Goal: Task Accomplishment & Management: Use online tool/utility

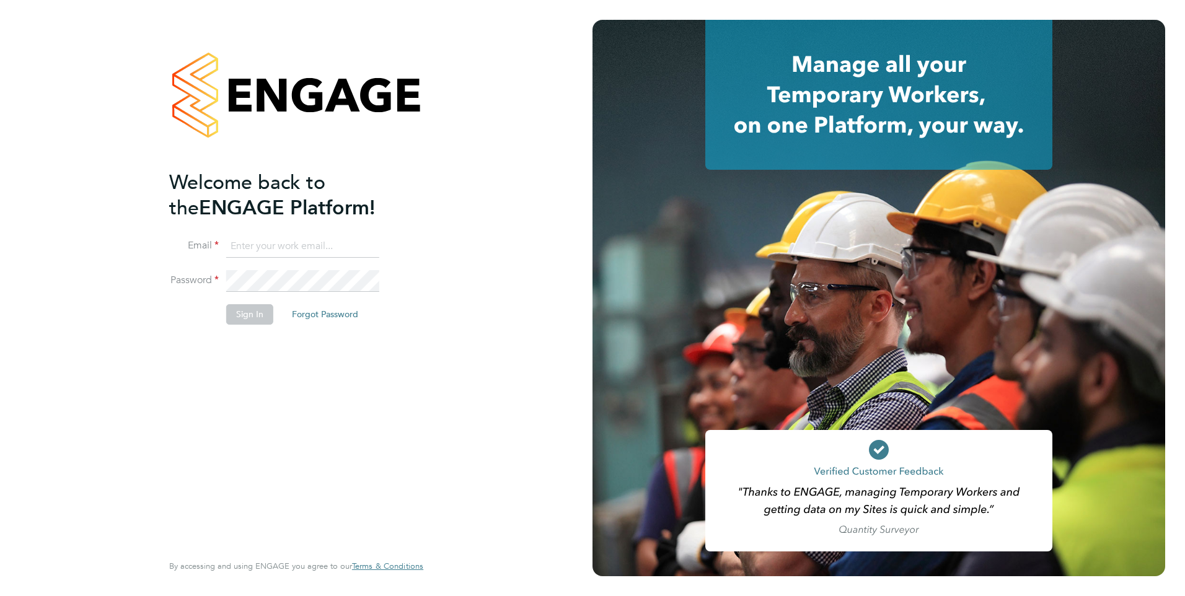
type input "[EMAIL_ADDRESS][DOMAIN_NAME]"
click at [260, 315] on button "Sign In" at bounding box center [249, 314] width 47 height 20
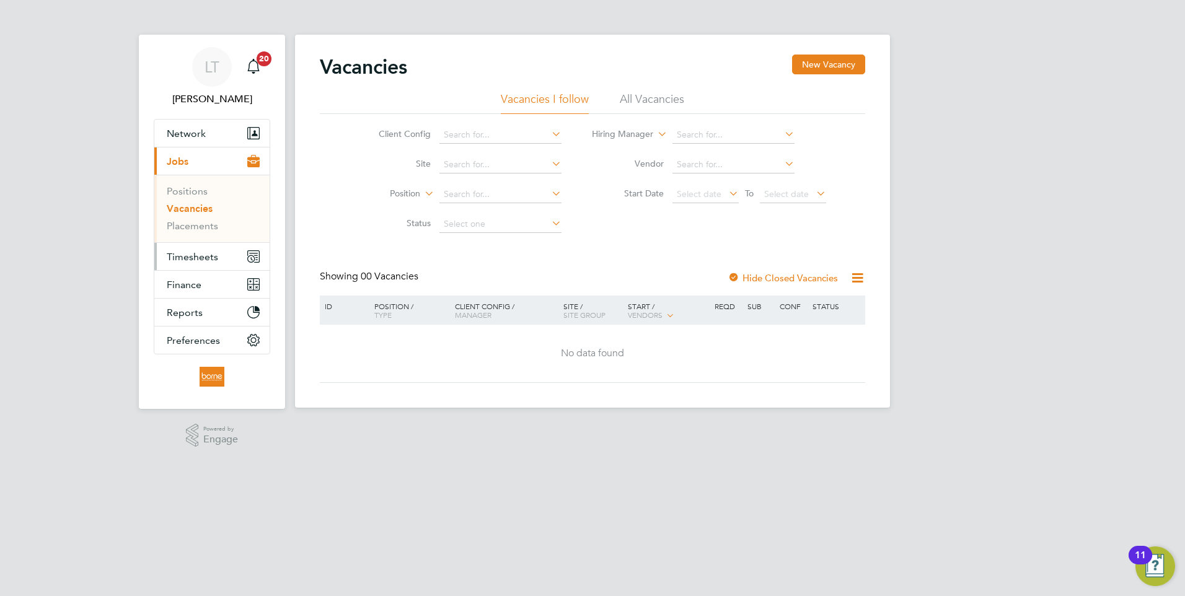
click at [191, 258] on span "Timesheets" at bounding box center [192, 257] width 51 height 12
click at [209, 260] on span "Timesheets" at bounding box center [192, 257] width 51 height 12
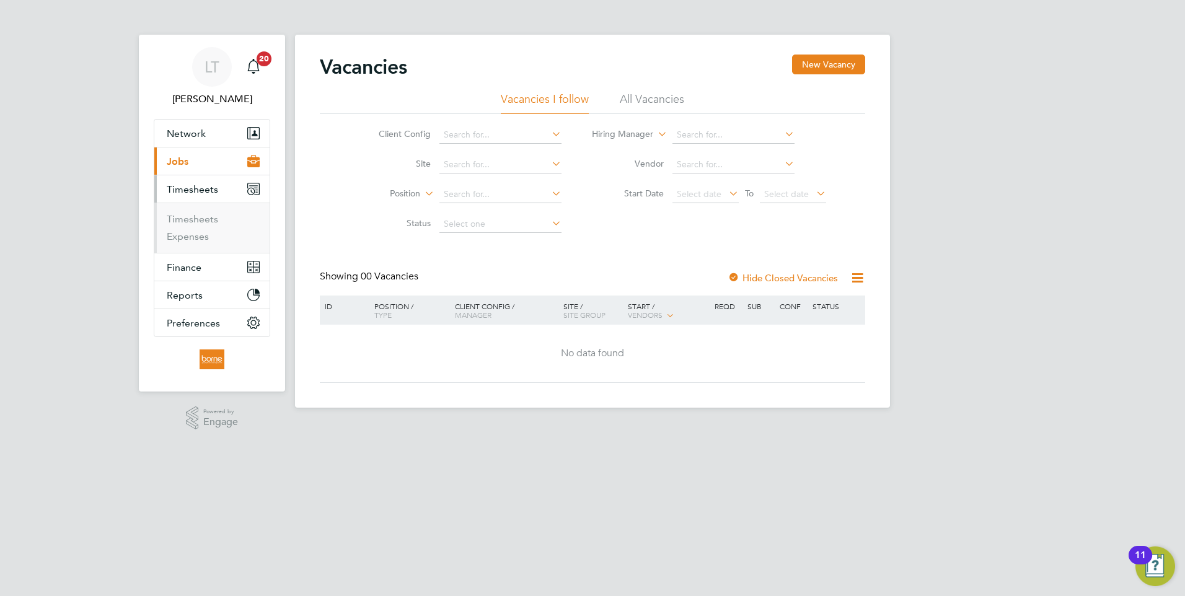
click at [196, 192] on span "Timesheets" at bounding box center [192, 189] width 51 height 12
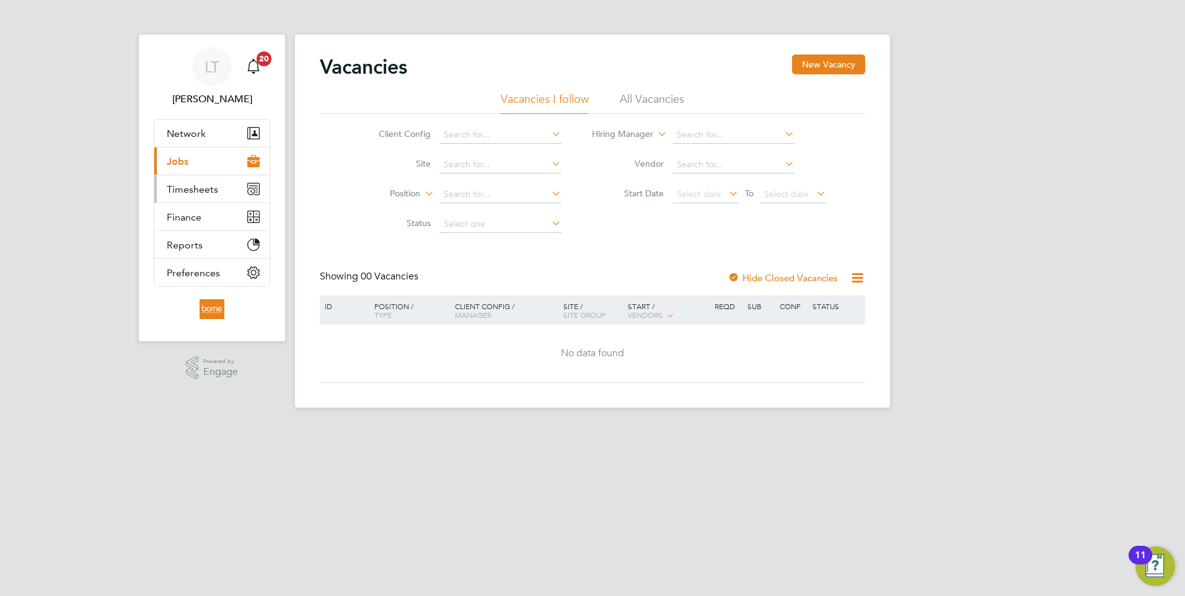
click at [196, 192] on span "Timesheets" at bounding box center [192, 189] width 51 height 12
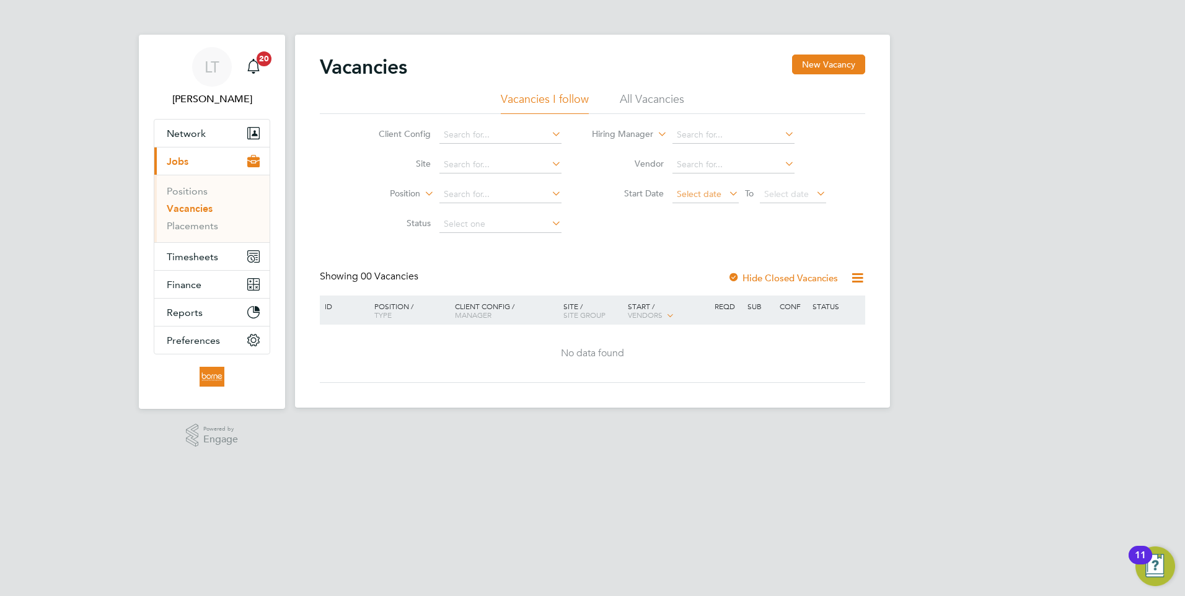
click at [696, 198] on span "Select date" at bounding box center [699, 193] width 45 height 11
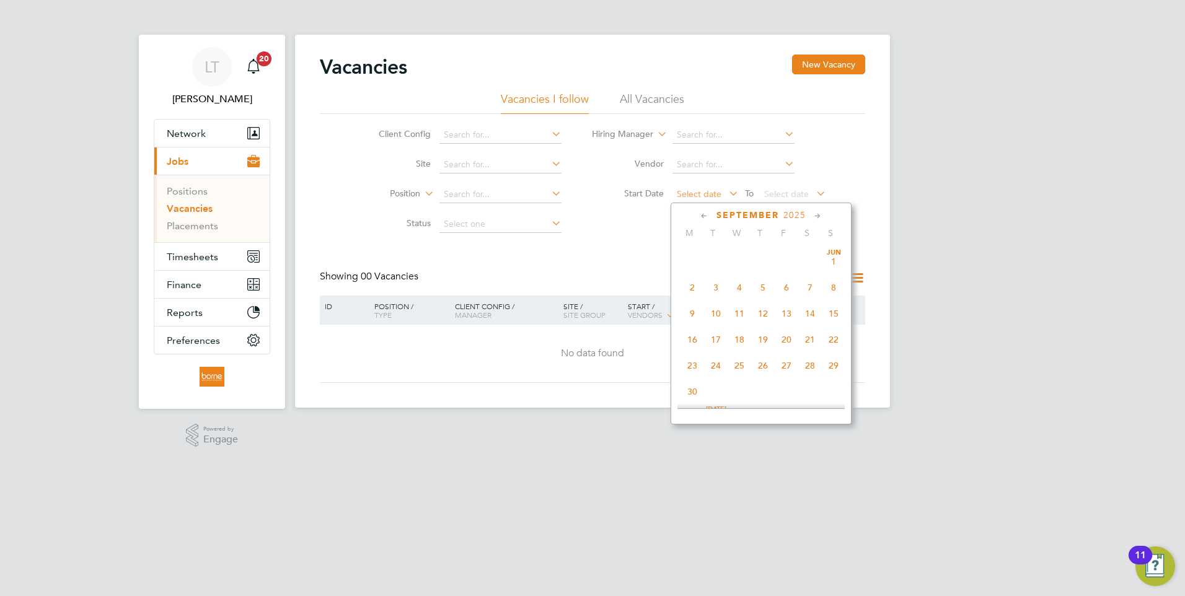
scroll to position [483, 0]
click at [688, 285] on span "22" at bounding box center [692, 275] width 24 height 24
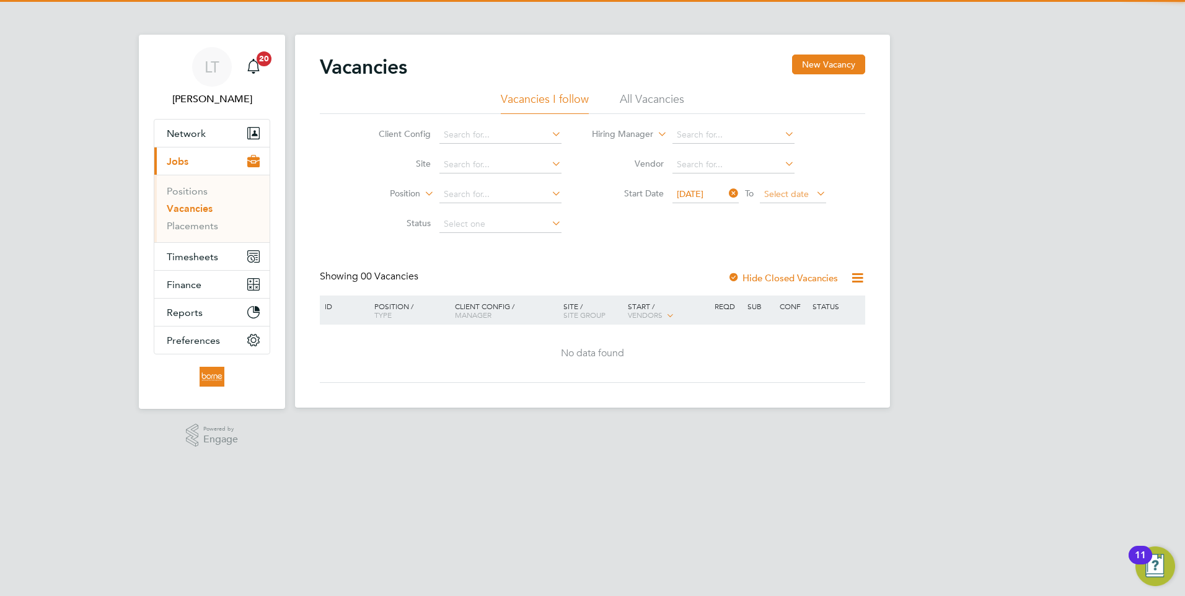
click at [778, 195] on span "Select date" at bounding box center [786, 193] width 45 height 11
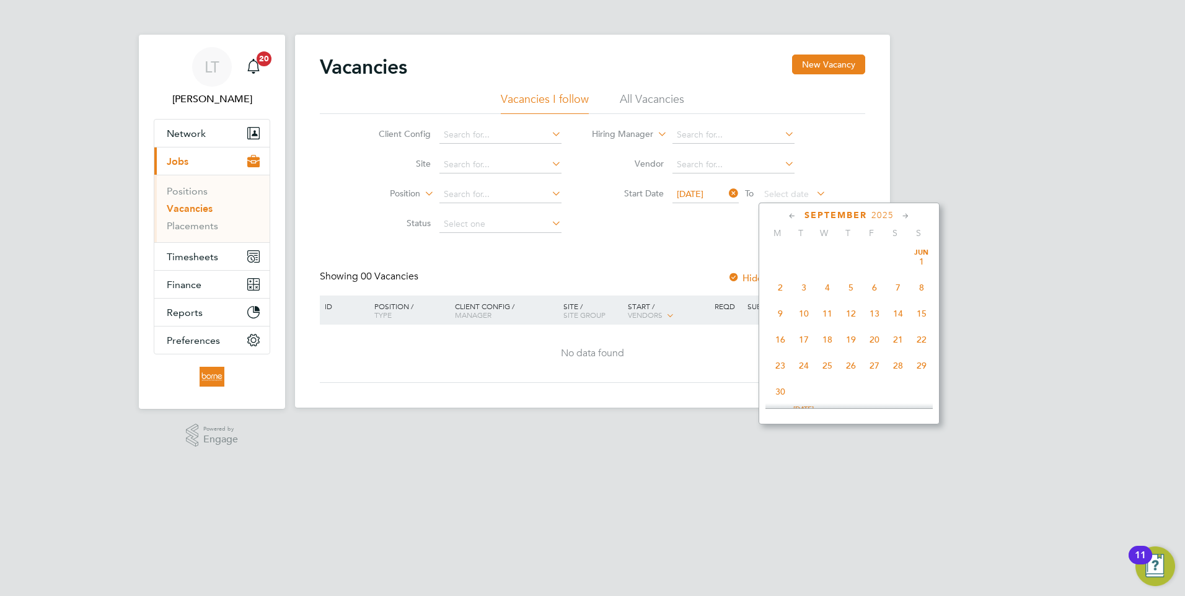
scroll to position [483, 0]
click at [917, 286] on span "28" at bounding box center [922, 275] width 24 height 24
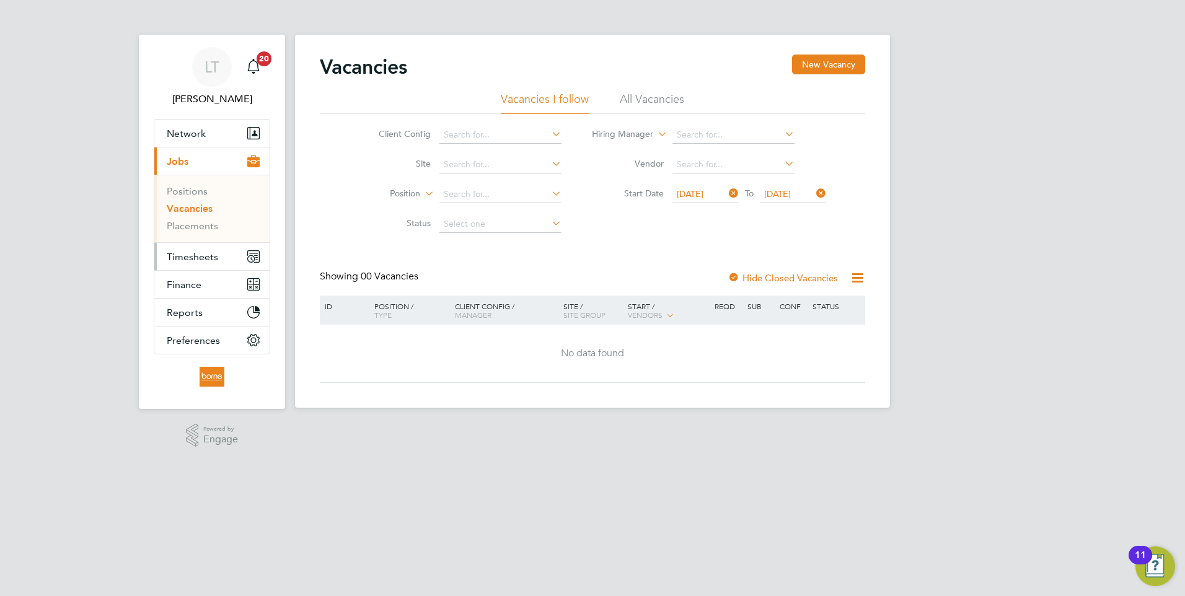
click at [215, 257] on span "Timesheets" at bounding box center [192, 257] width 51 height 12
click at [187, 260] on span "Timesheets" at bounding box center [192, 257] width 51 height 12
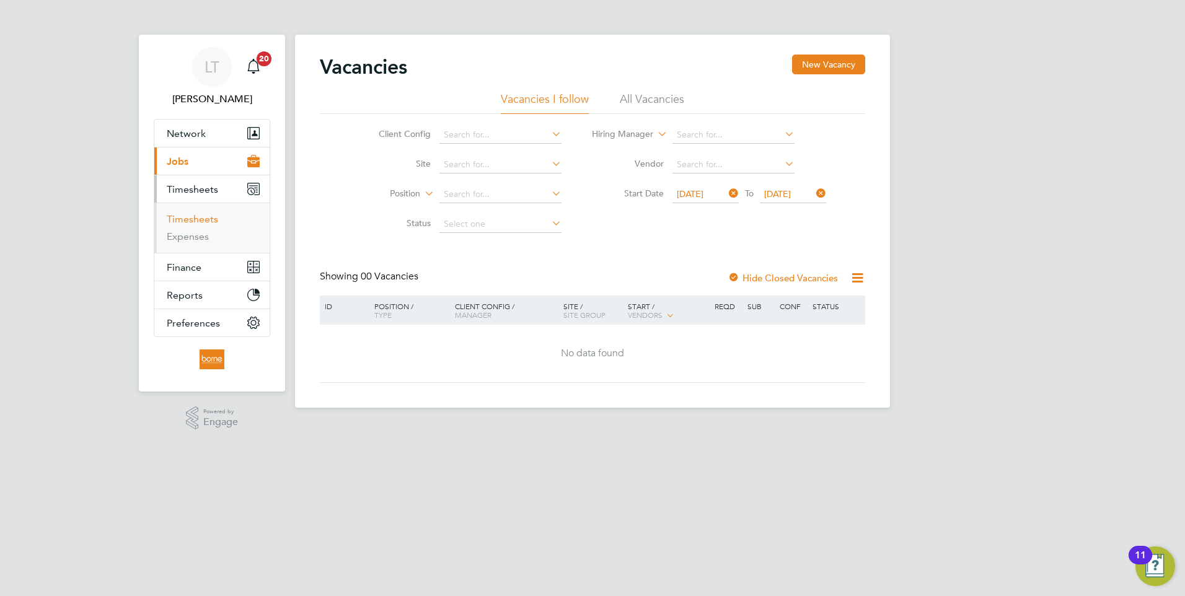
click at [203, 221] on link "Timesheets" at bounding box center [192, 219] width 51 height 12
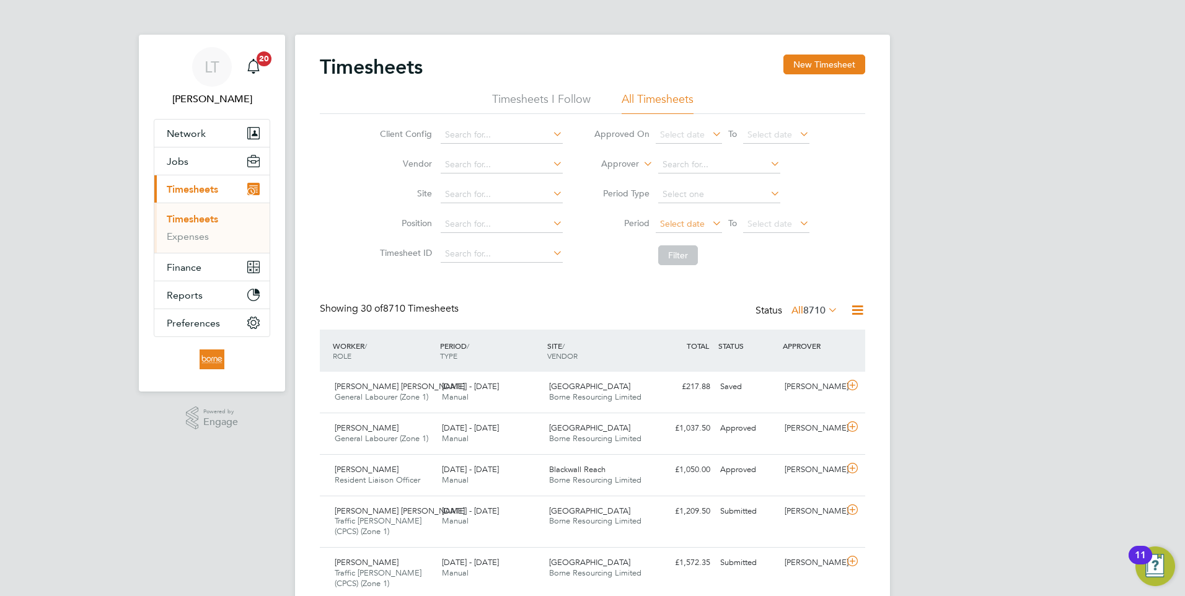
click at [668, 222] on span "Select date" at bounding box center [682, 223] width 45 height 11
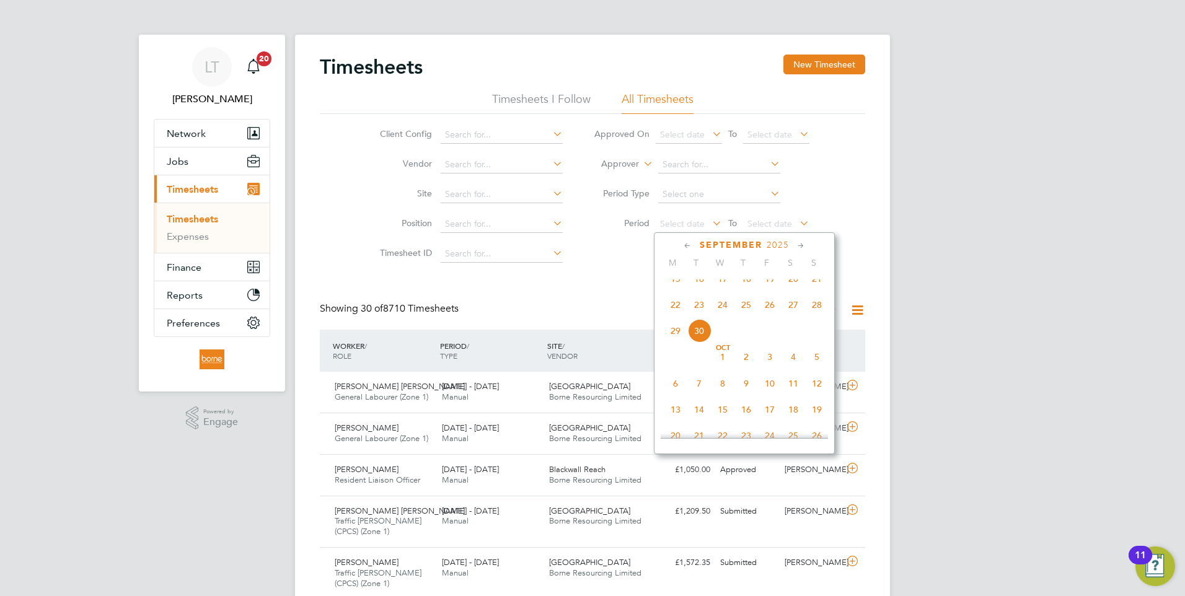
click at [677, 317] on span "22" at bounding box center [676, 305] width 24 height 24
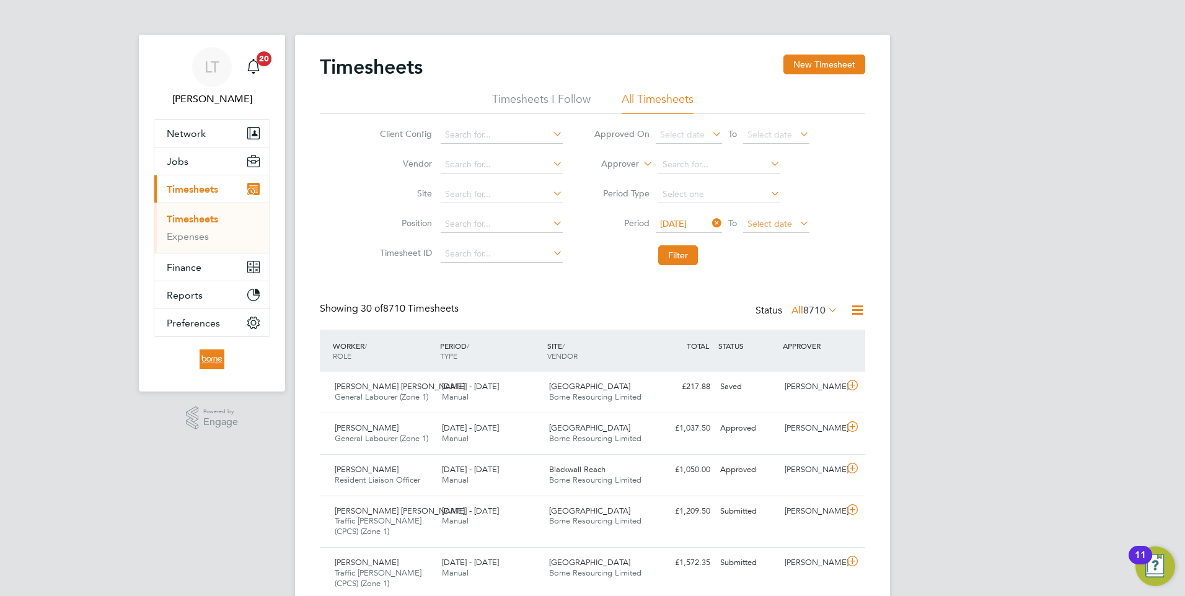
click at [757, 224] on span "Select date" at bounding box center [769, 223] width 45 height 11
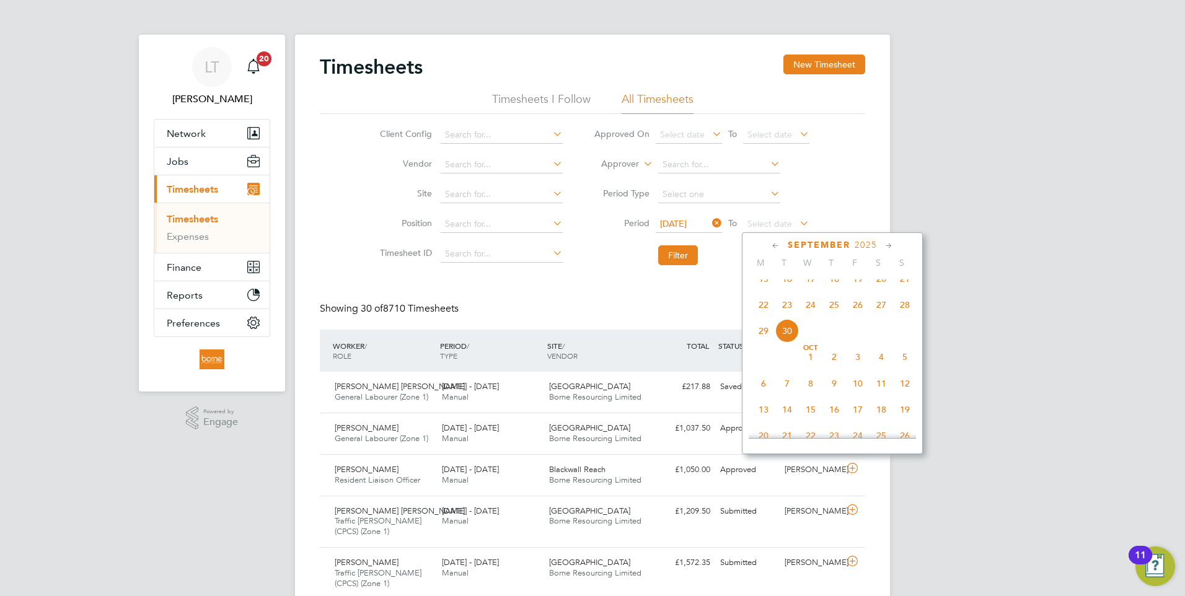
click at [901, 314] on span "28" at bounding box center [905, 305] width 24 height 24
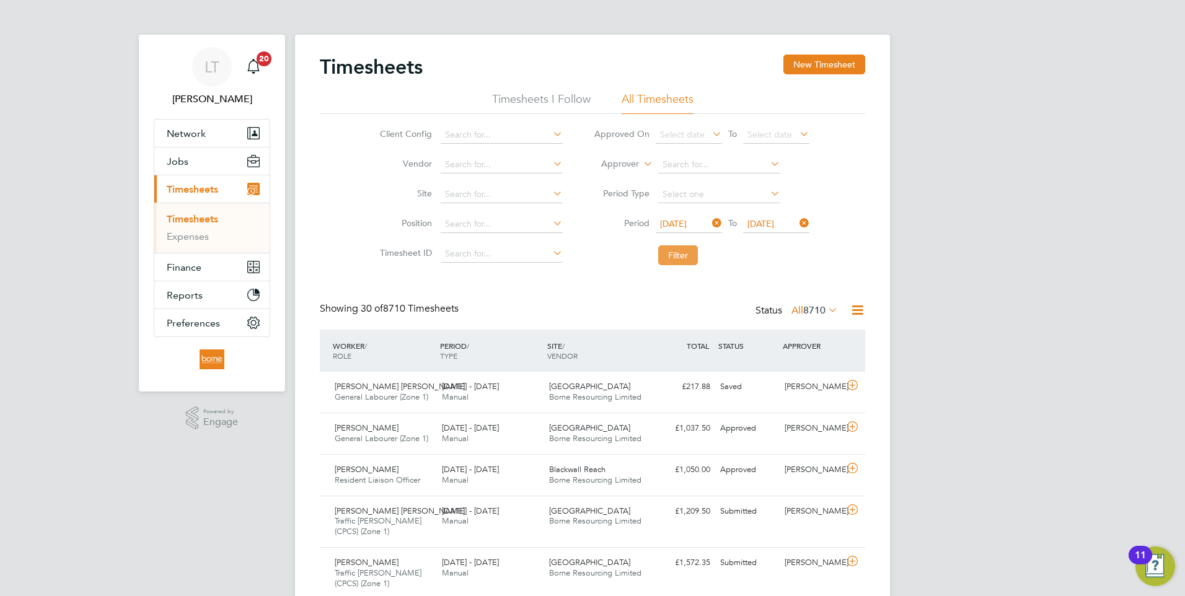
click at [684, 255] on button "Filter" at bounding box center [678, 255] width 40 height 20
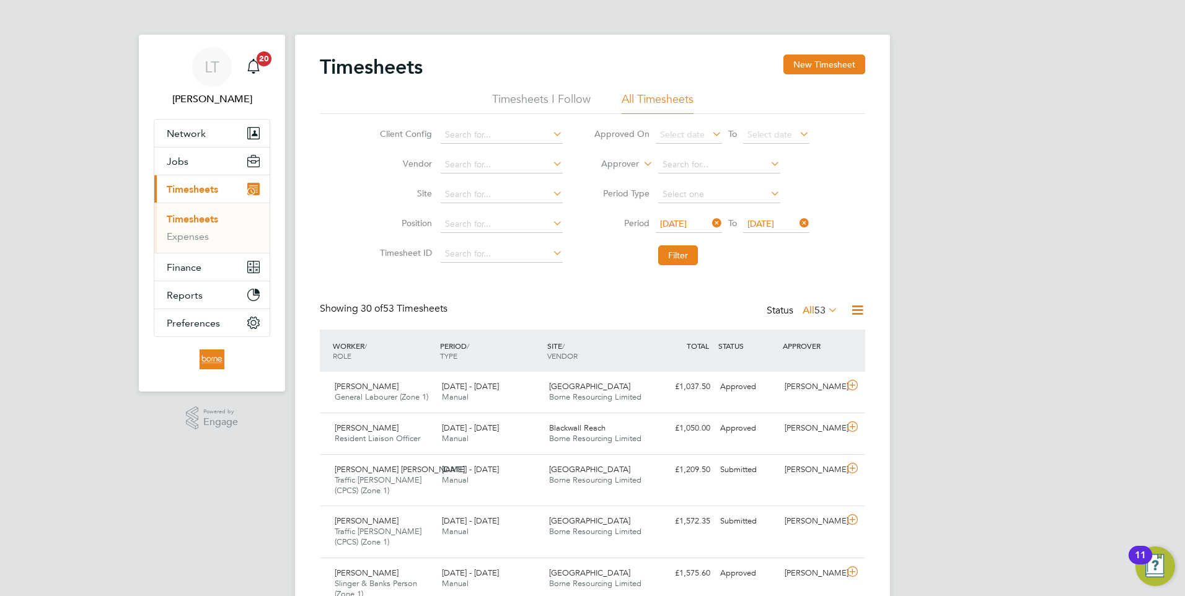
click at [858, 312] on icon at bounding box center [857, 309] width 15 height 15
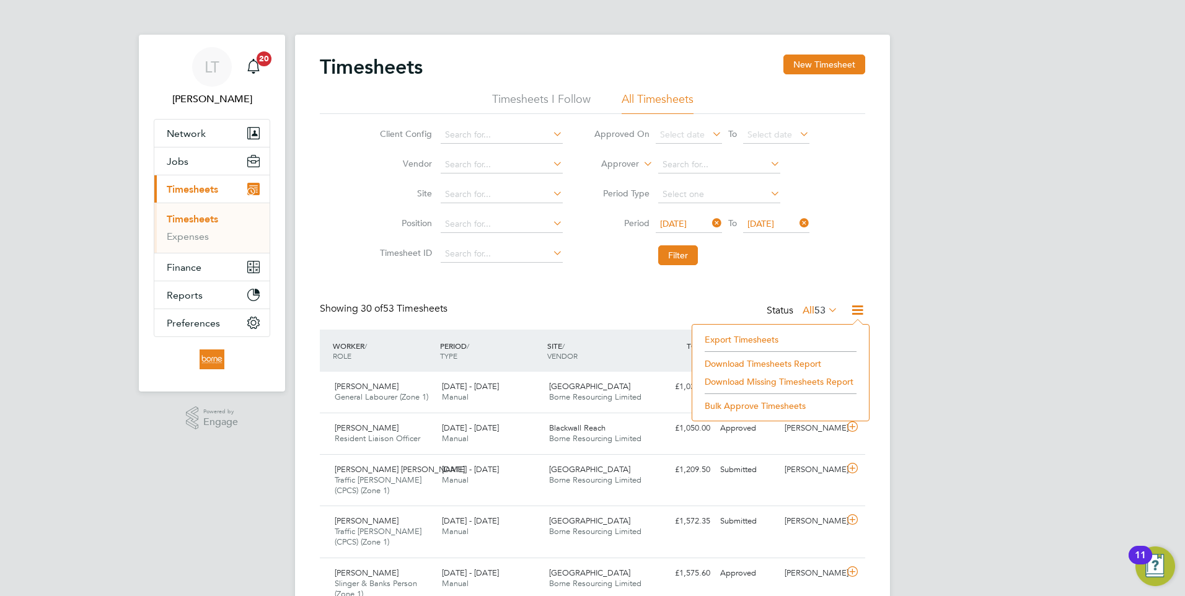
click at [752, 364] on li "Download Timesheets Report" at bounding box center [780, 363] width 164 height 17
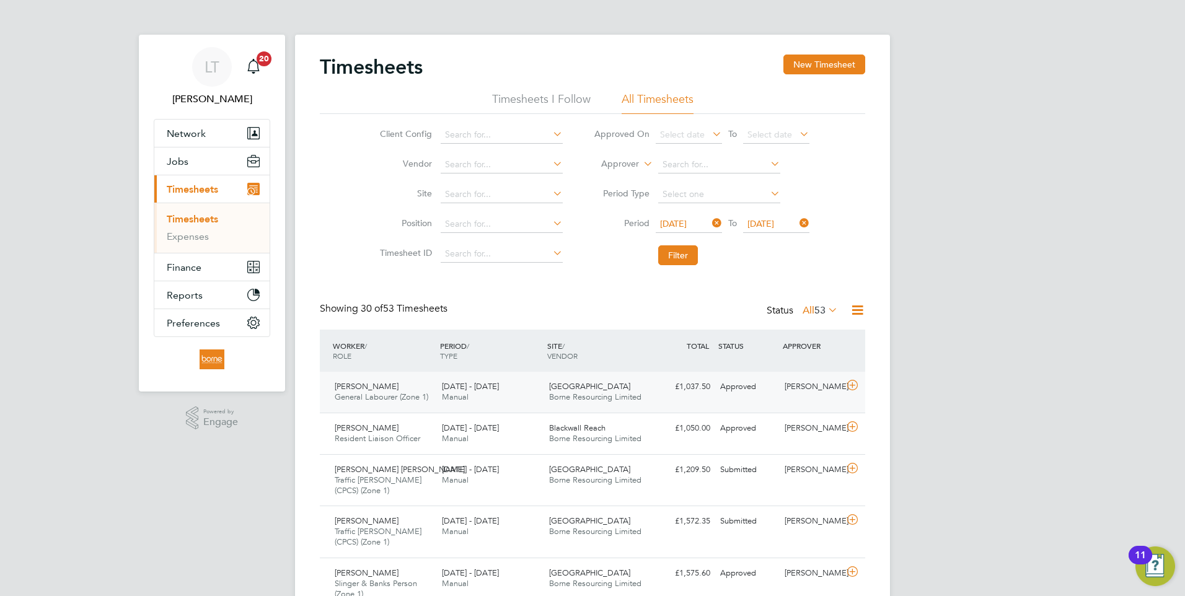
scroll to position [124, 0]
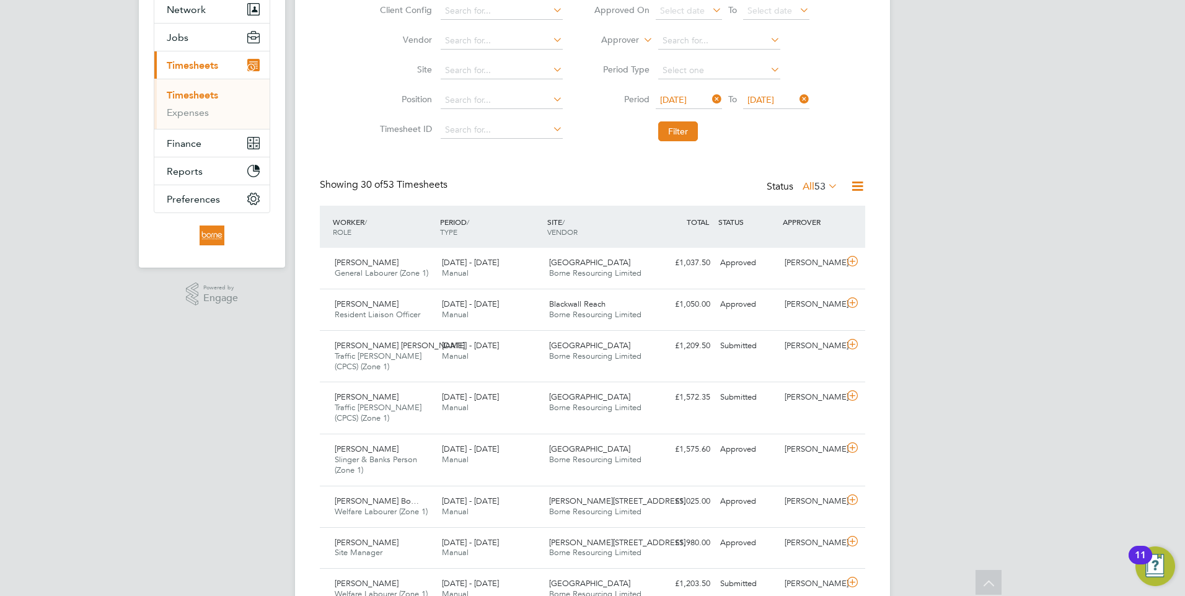
click at [855, 189] on icon at bounding box center [857, 185] width 15 height 15
